Goal: Information Seeking & Learning: Learn about a topic

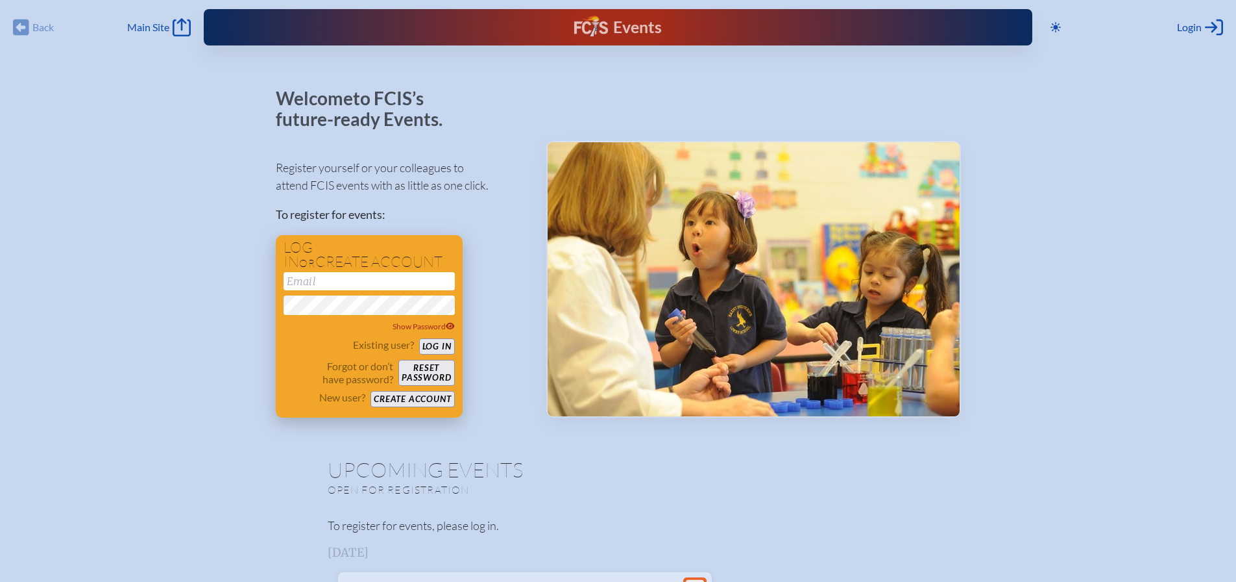
type input "[EMAIL_ADDRESS][DOMAIN_NAME]"
click at [433, 346] on button "Log in" at bounding box center [437, 346] width 36 height 16
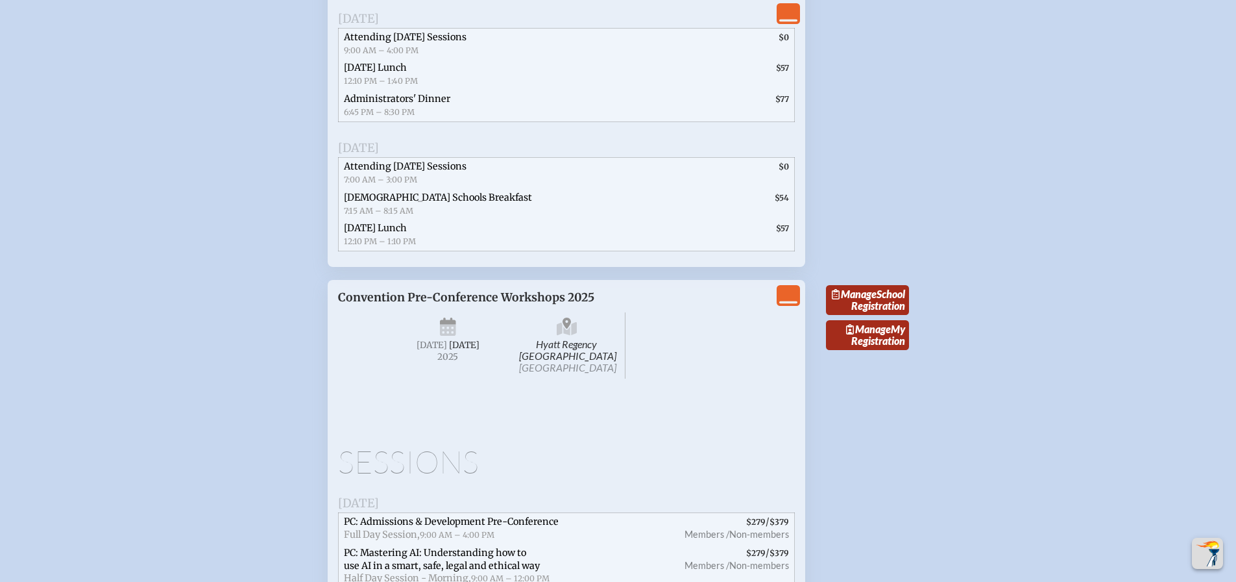
scroll to position [2417, 0]
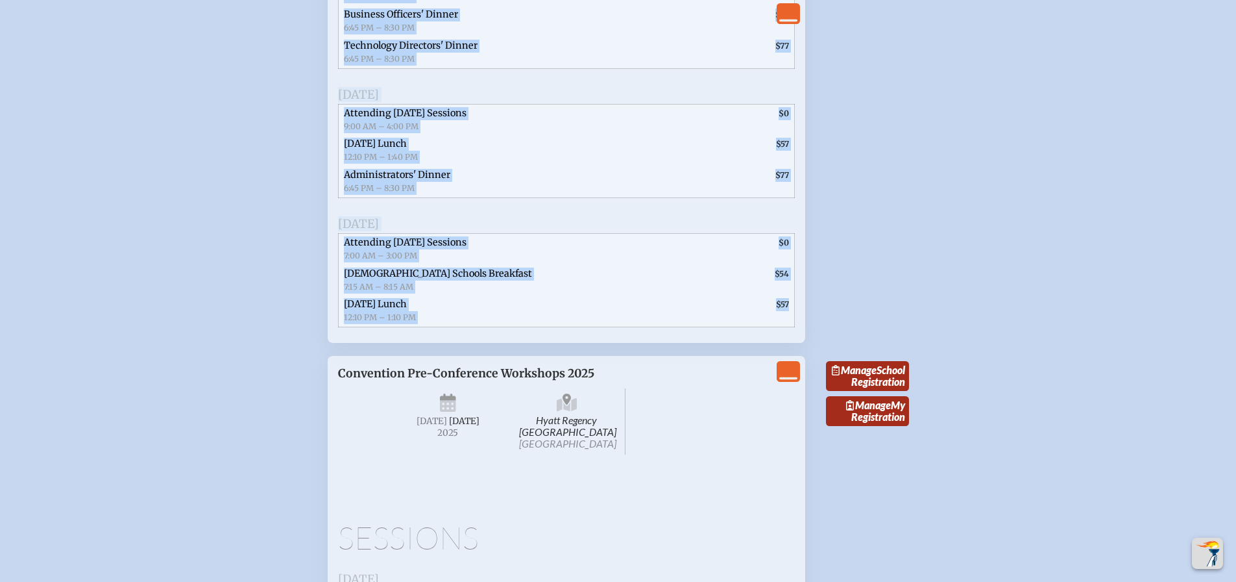
drag, startPoint x: 339, startPoint y: 27, endPoint x: 787, endPoint y: 375, distance: 567.5
copy div "Lore Ipsumdolo # Sitametco Adipis Elits Doe-tempor Incid 4–0 $175 $652 9–11 $54…"
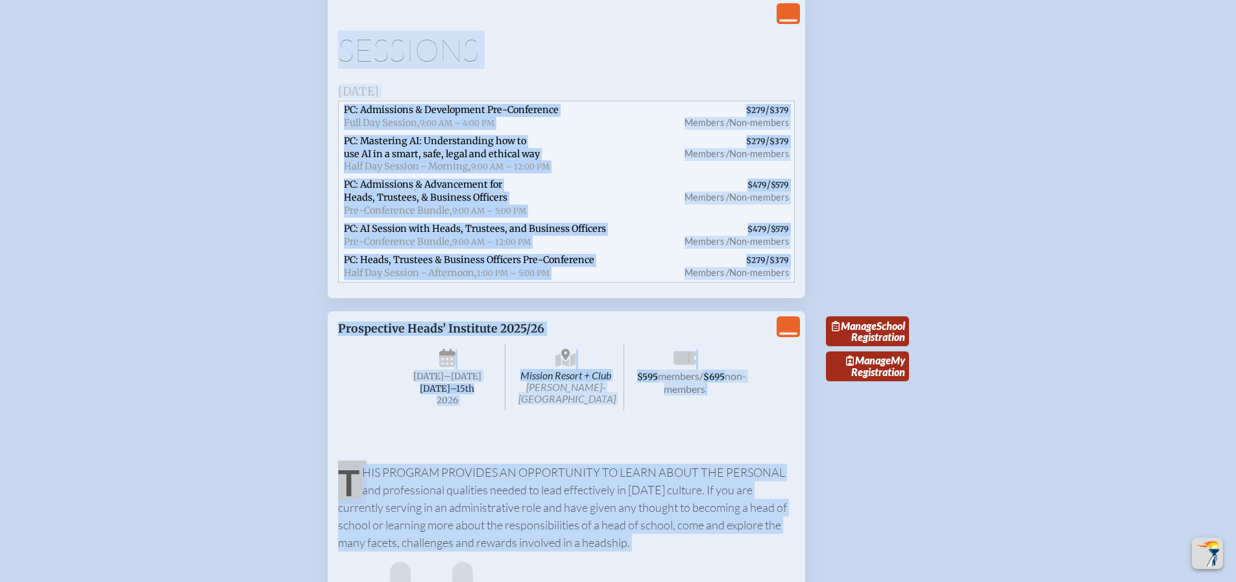
scroll to position [3121, 0]
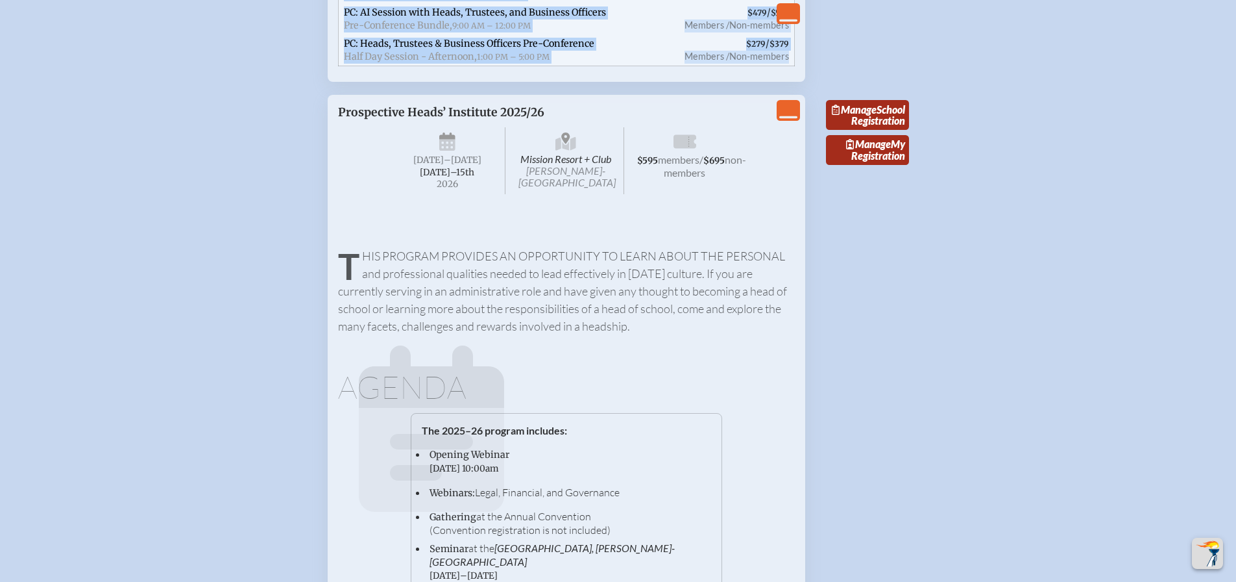
drag, startPoint x: 337, startPoint y: 23, endPoint x: 798, endPoint y: 119, distance: 470.6
copy ul "Loremips Dolorsita, Consecte 37ad, 9109 Elitseddoe & Temporincid Utl-Etdolorema…"
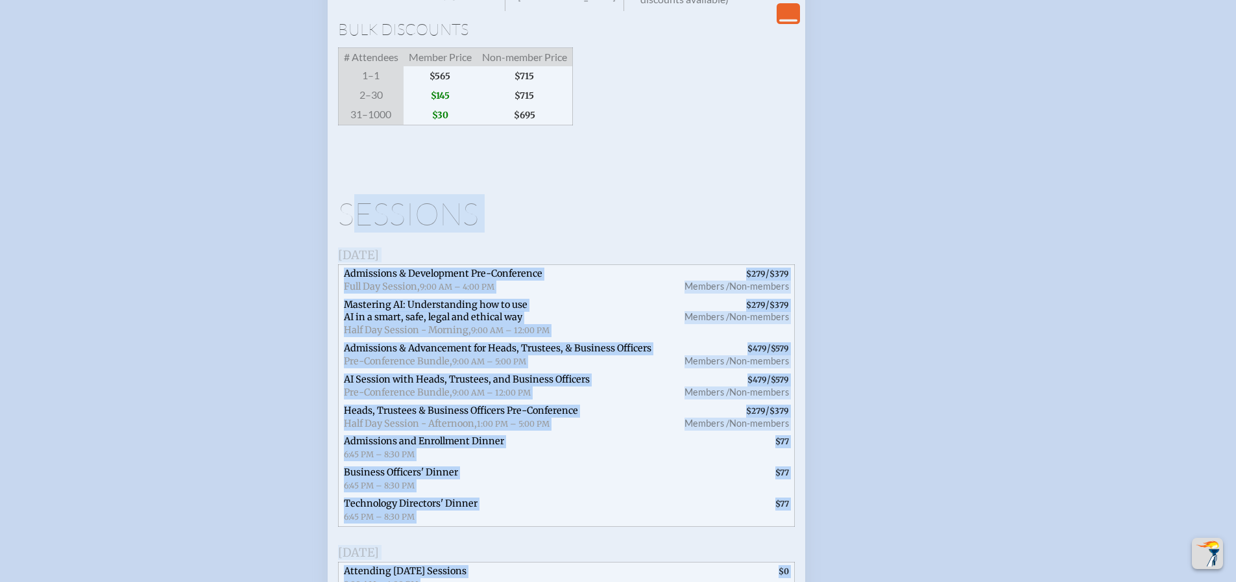
scroll to position [1881, 0]
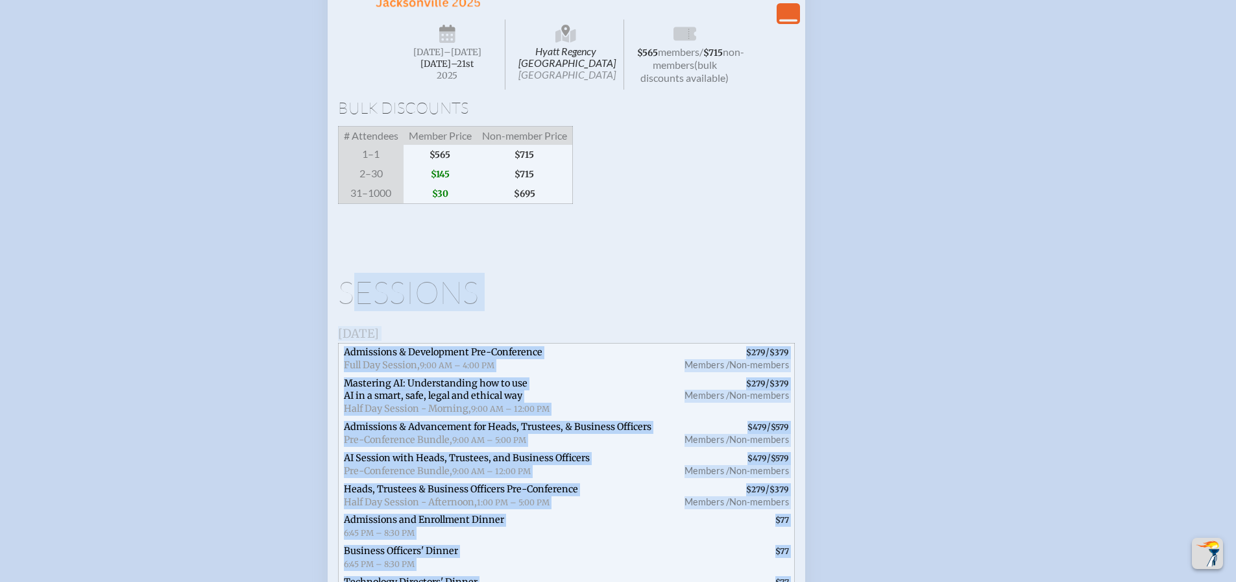
click at [855, 220] on div "Manage School Registration Manage My Registration" at bounding box center [867, 392] width 83 height 974
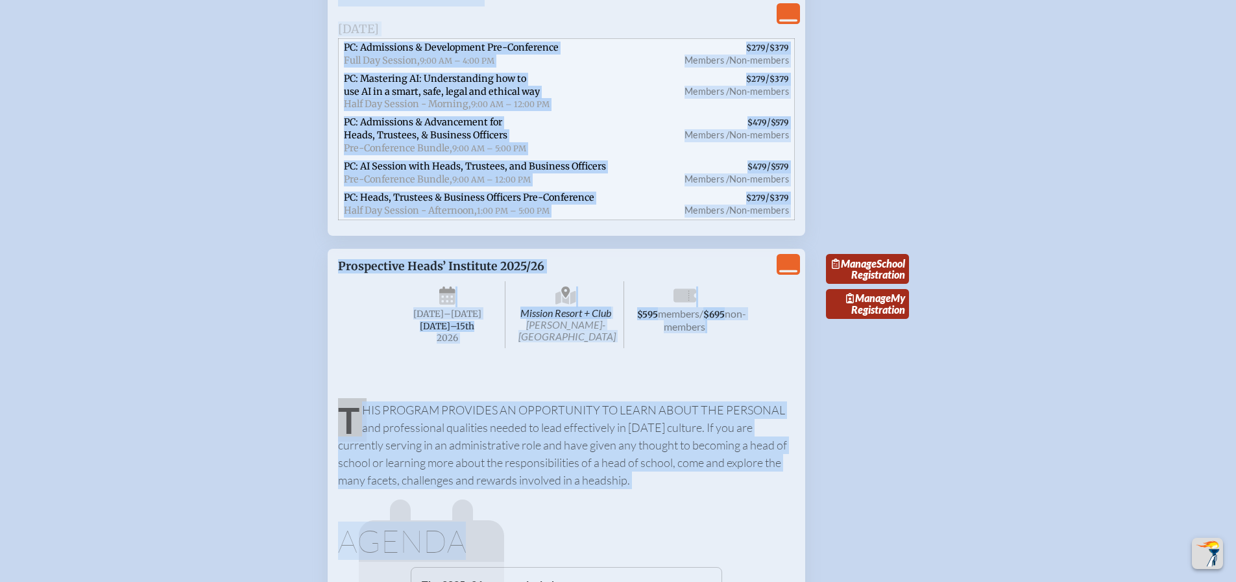
scroll to position [3093, 0]
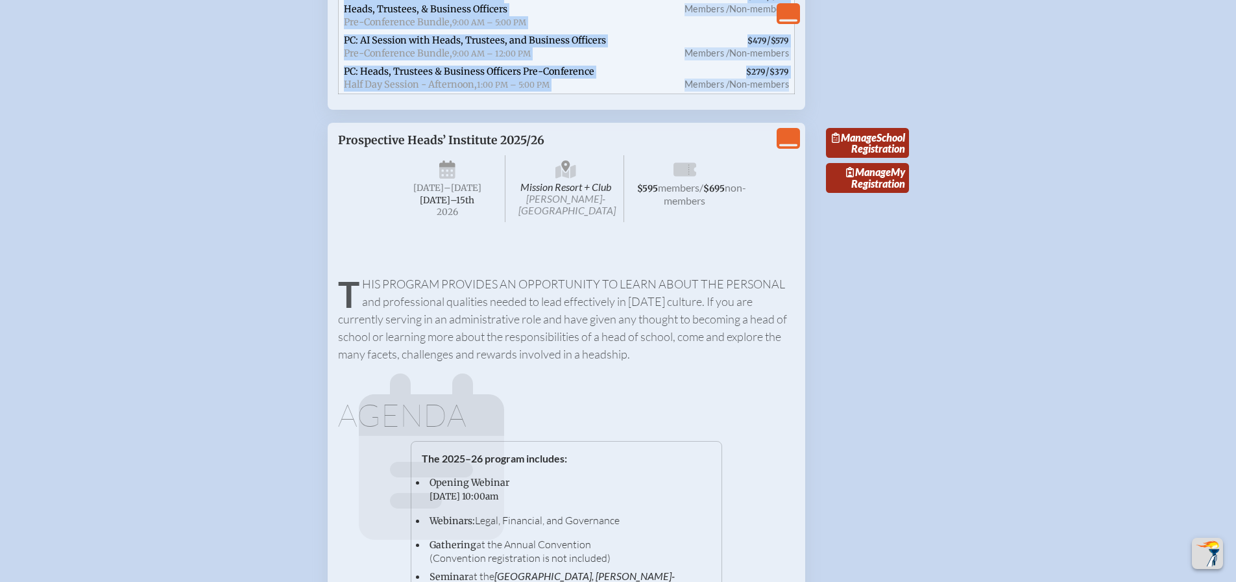
drag, startPoint x: 335, startPoint y: 19, endPoint x: 794, endPoint y: 152, distance: 477.8
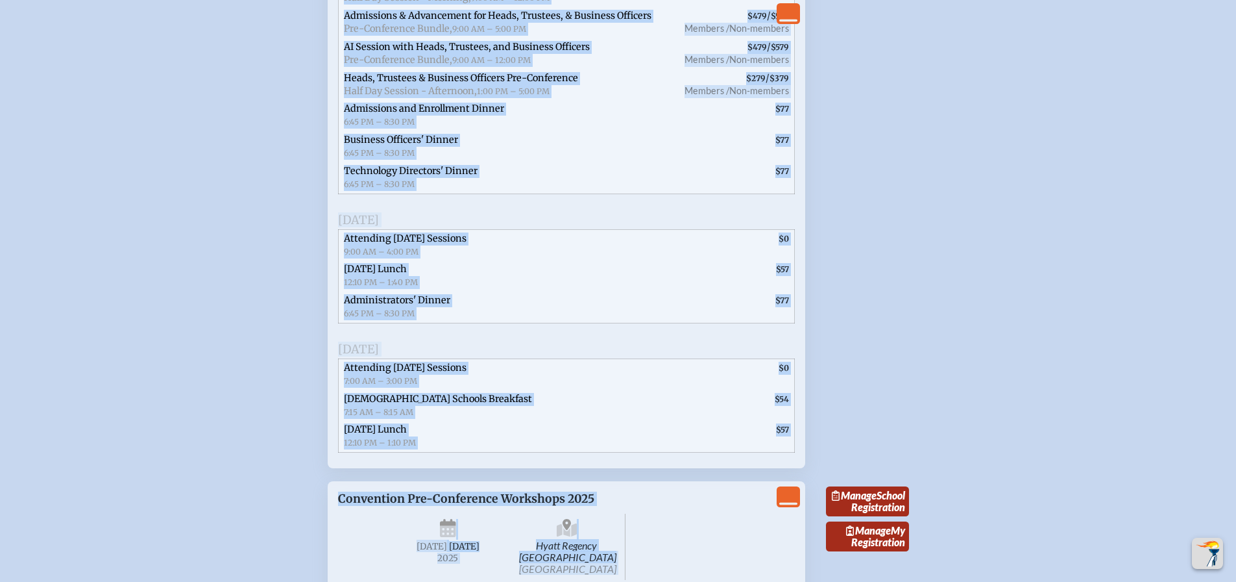
scroll to position [2217, 0]
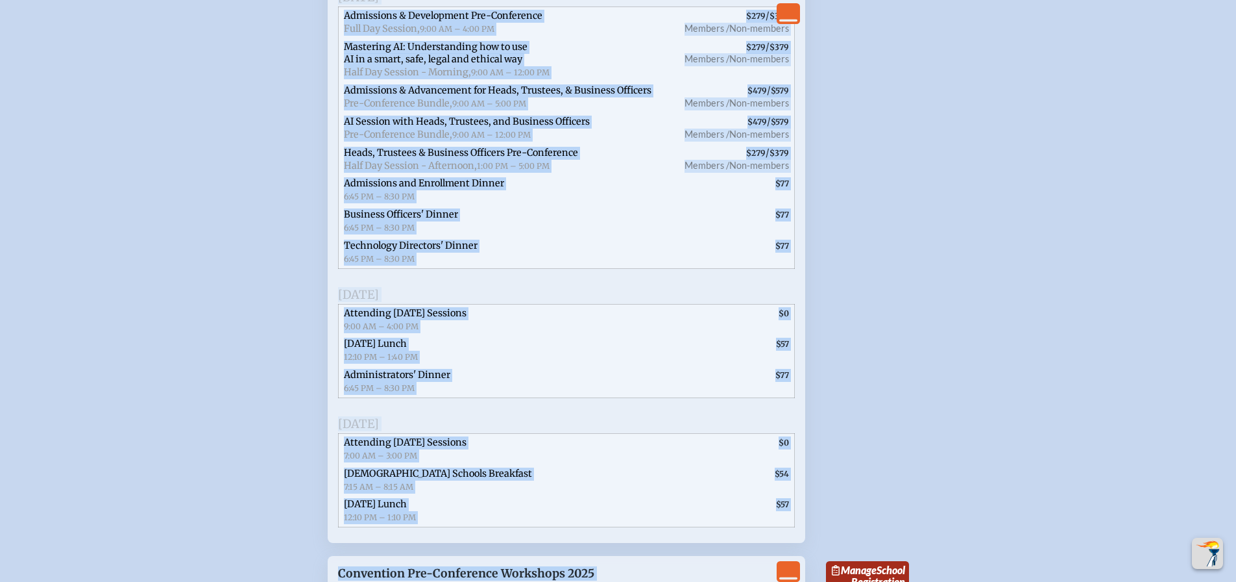
click at [999, 322] on div "Welcome [PERSON_NAME] to FCIS’s future-ready Events. View event information her…" at bounding box center [618, 165] width 1195 height 4479
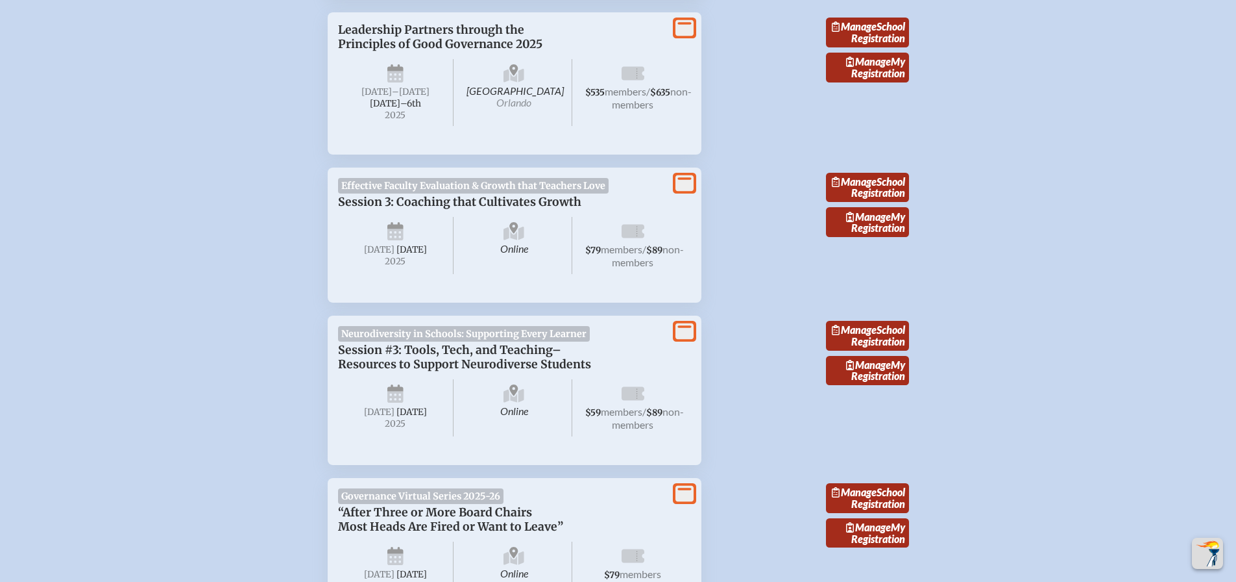
scroll to position [813, 0]
